Goal: Task Accomplishment & Management: Use online tool/utility

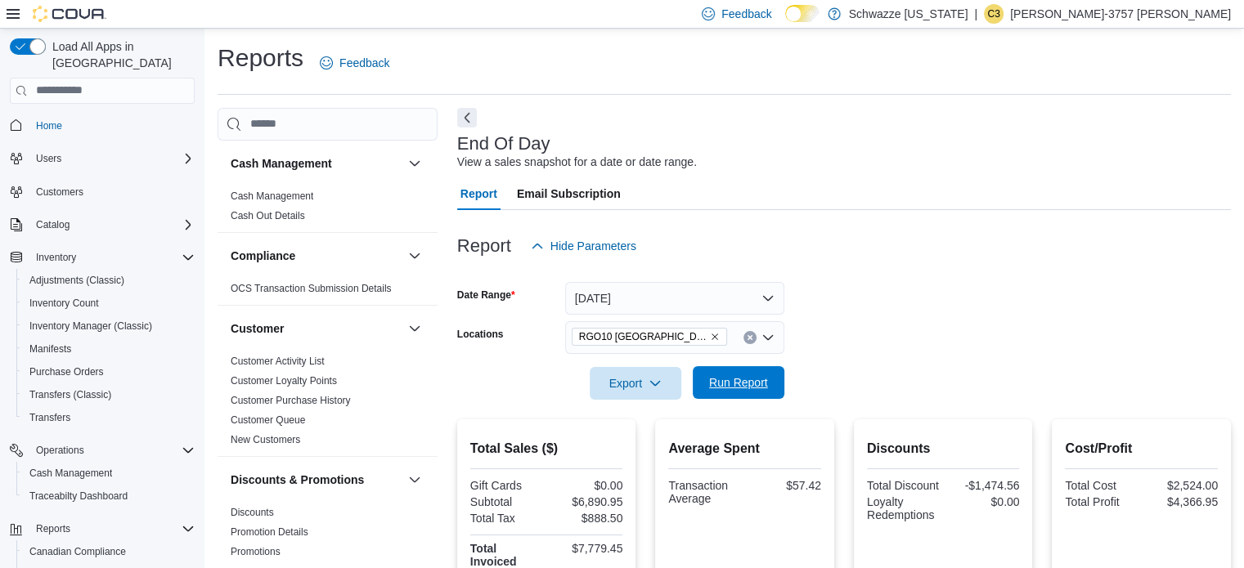
scroll to position [65, 0]
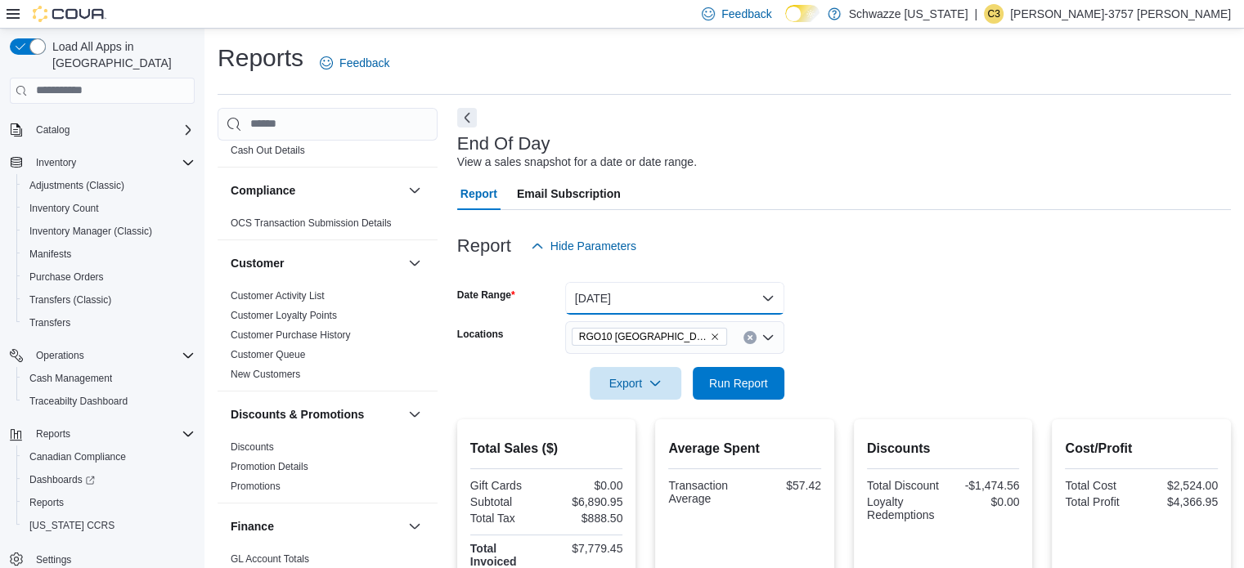
click at [716, 288] on button "[DATE]" at bounding box center [674, 298] width 219 height 33
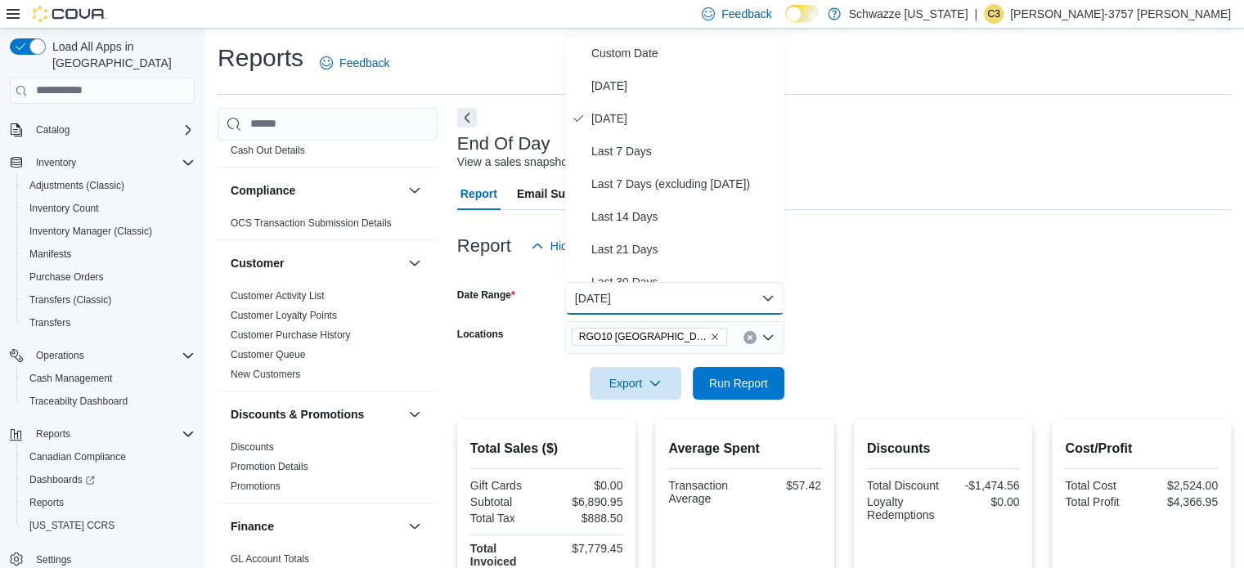
click at [918, 258] on div "Report Hide Parameters" at bounding box center [844, 246] width 774 height 33
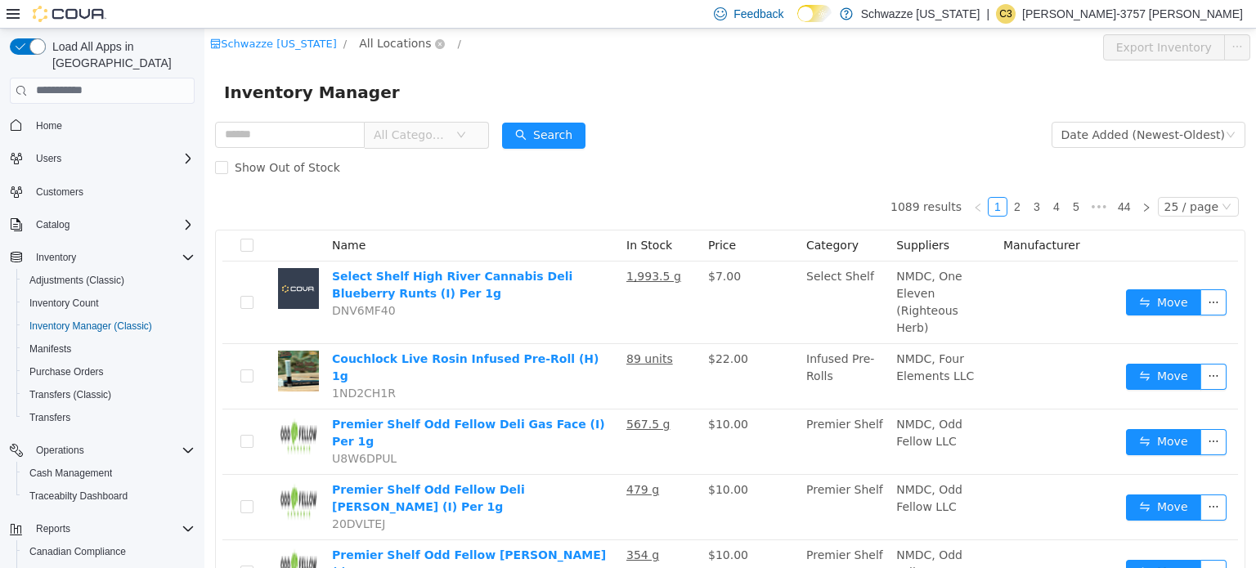
click at [386, 46] on span "All Locations" at bounding box center [395, 43] width 72 height 18
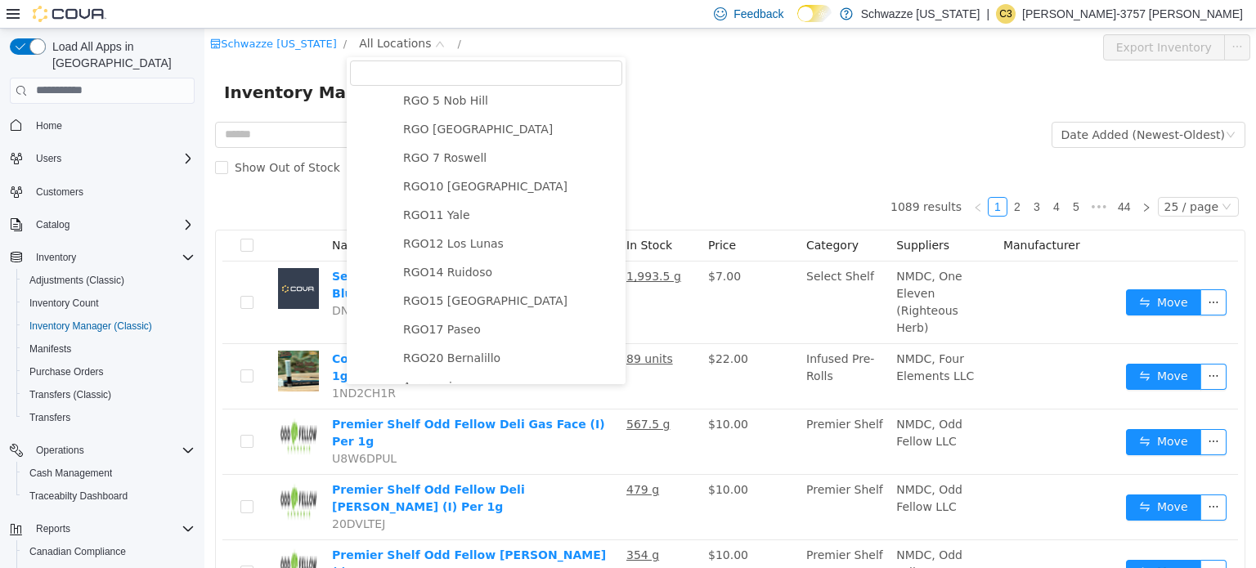
scroll to position [661, 0]
click at [437, 192] on span "RGO10 [GEOGRAPHIC_DATA]" at bounding box center [485, 185] width 164 height 13
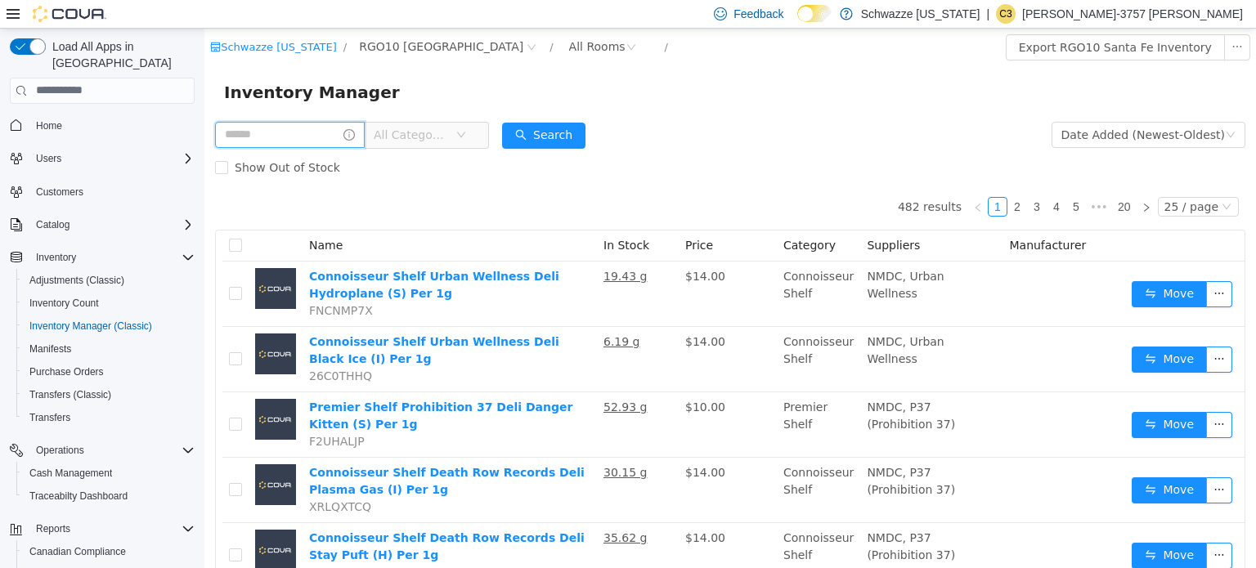
click at [314, 137] on input "text" at bounding box center [290, 134] width 150 height 26
type input "*******"
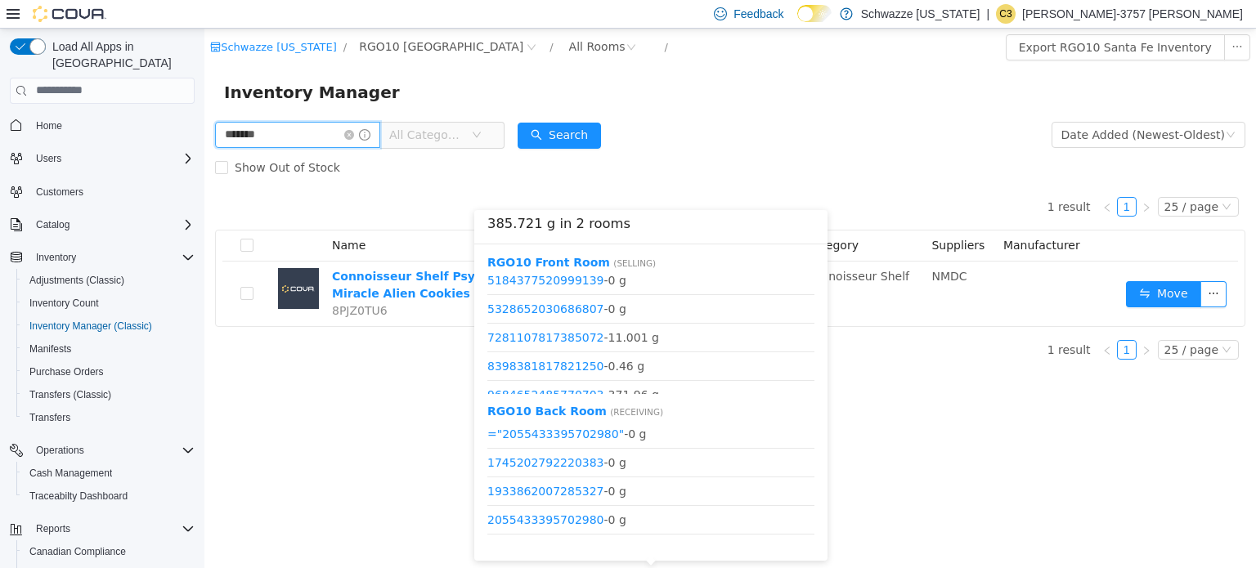
scroll to position [134, 0]
